Goal: Find specific page/section: Find specific page/section

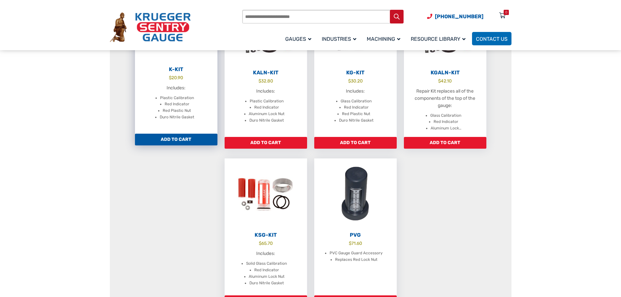
scroll to position [326, 0]
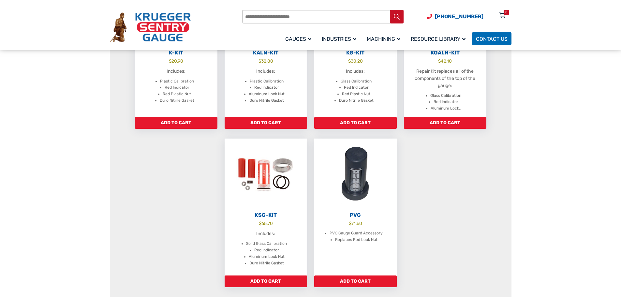
click at [68, 211] on section "Leak Gauge (Type K) Repair Kit If the top of your gauge weathered or warped but…" at bounding box center [310, 42] width 621 height 559
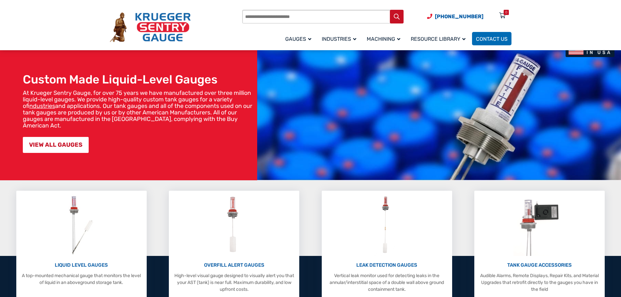
scroll to position [130, 0]
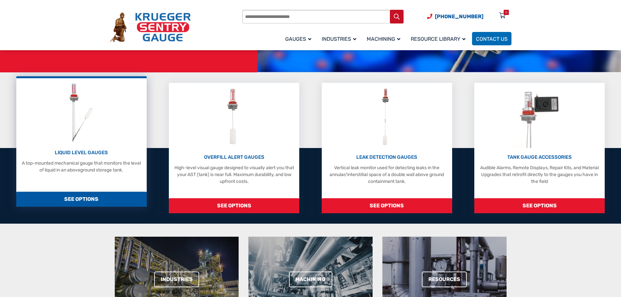
click at [120, 185] on div "LIQUID LEVEL GAUGES A top-mounted mechanical gauge that monitors the level of l…" at bounding box center [81, 141] width 130 height 130
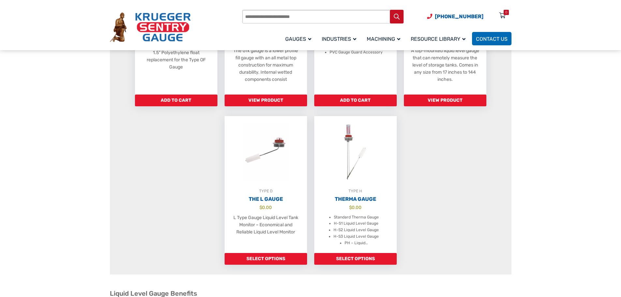
scroll to position [457, 0]
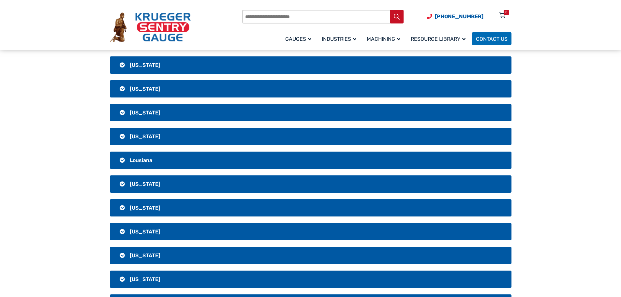
scroll to position [489, 0]
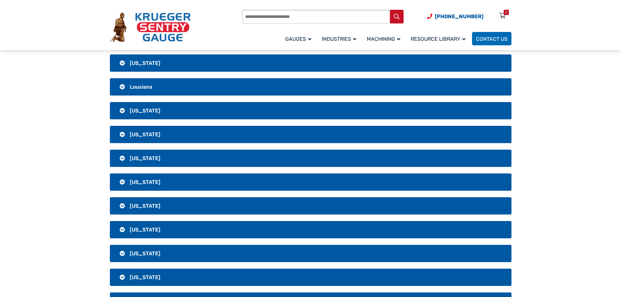
click at [138, 209] on h3 "[US_STATE]" at bounding box center [311, 205] width 402 height 17
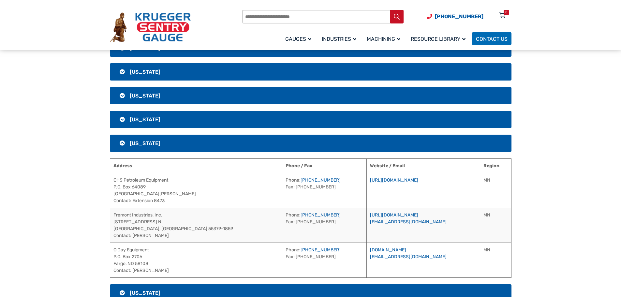
scroll to position [587, 0]
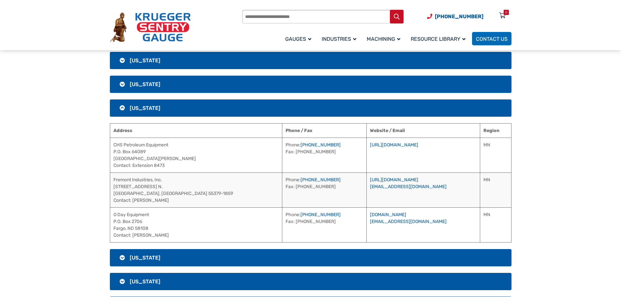
click at [136, 113] on h3 "[US_STATE]" at bounding box center [311, 107] width 402 height 17
